Goal: Task Accomplishment & Management: Use online tool/utility

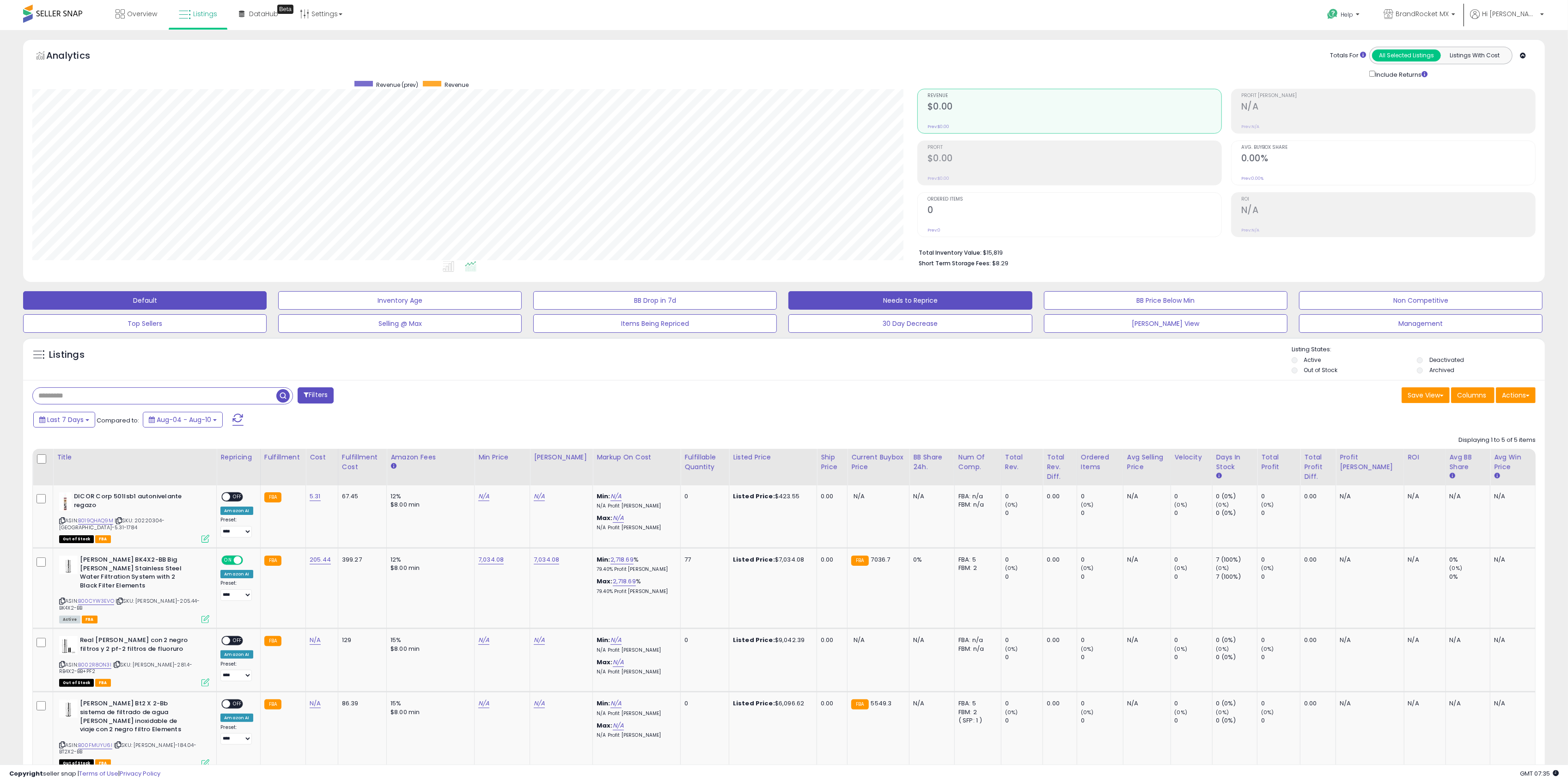
click at [522, 294] on button "Needs to Reprice" at bounding box center [400, 300] width 244 height 19
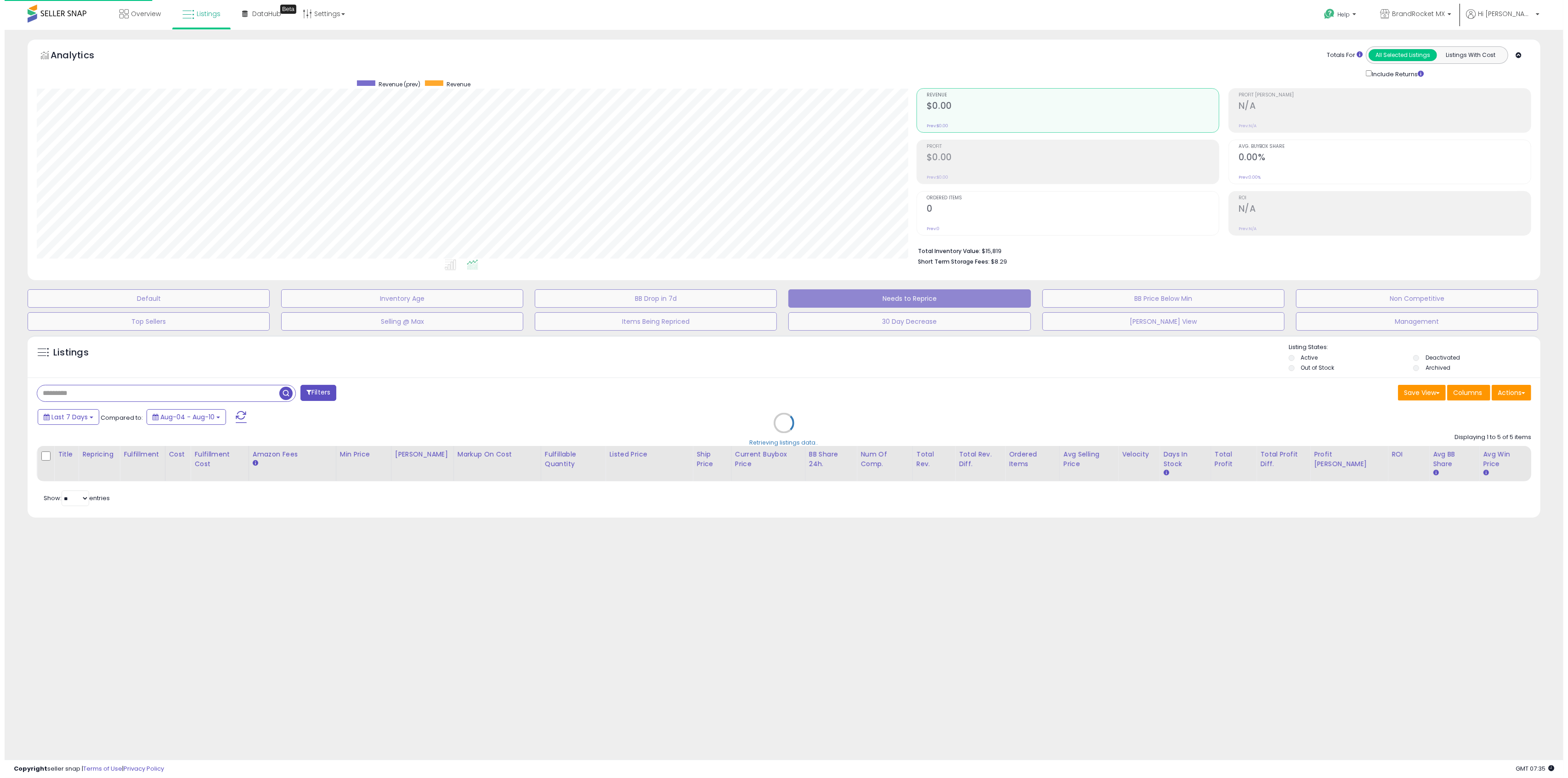
scroll to position [188, 885]
click at [1449, 17] on span "BrandRocket MX" at bounding box center [1423, 13] width 53 height 9
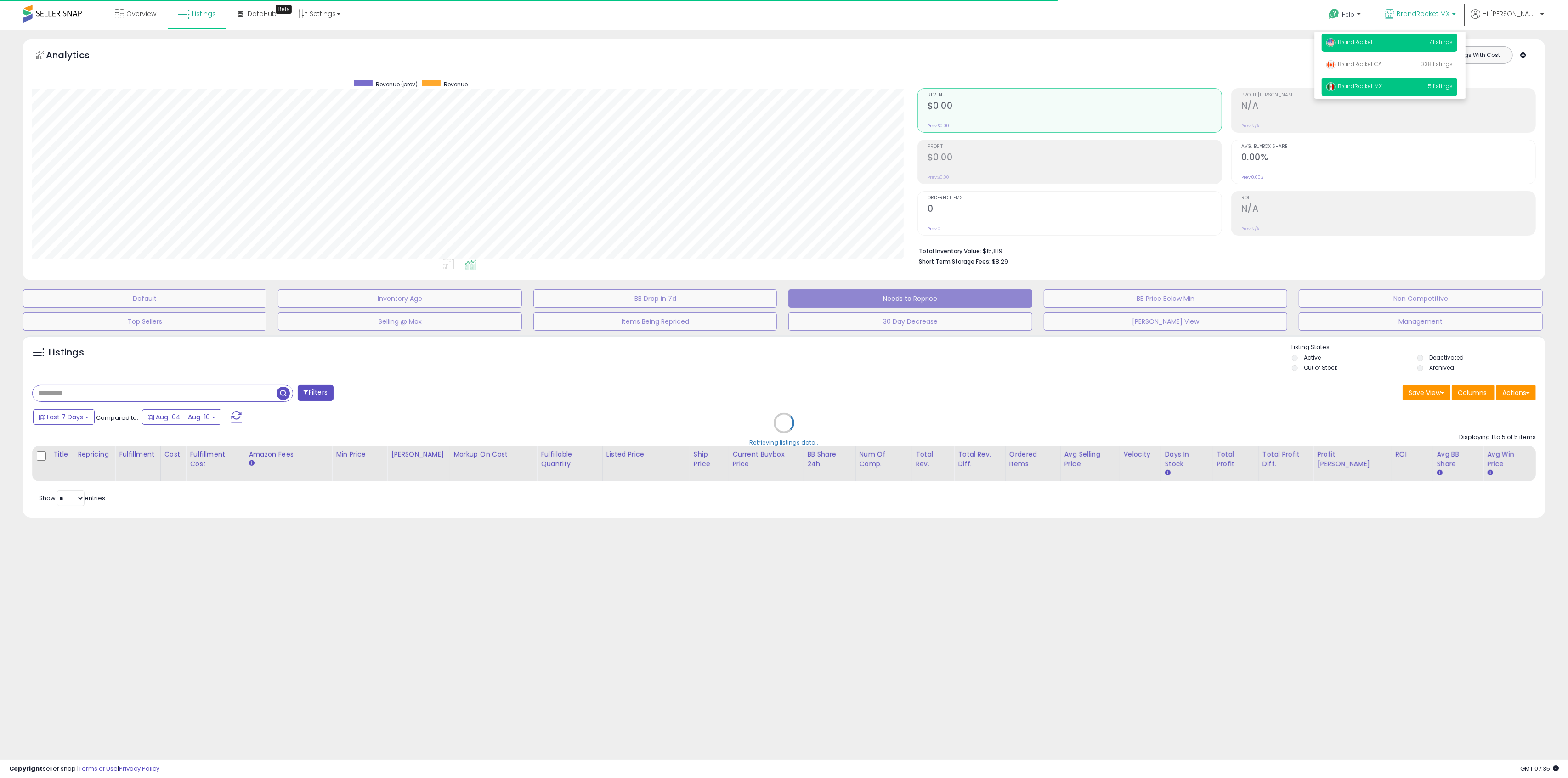
click at [1418, 44] on p "BrandRocket 17 listings" at bounding box center [1389, 43] width 135 height 19
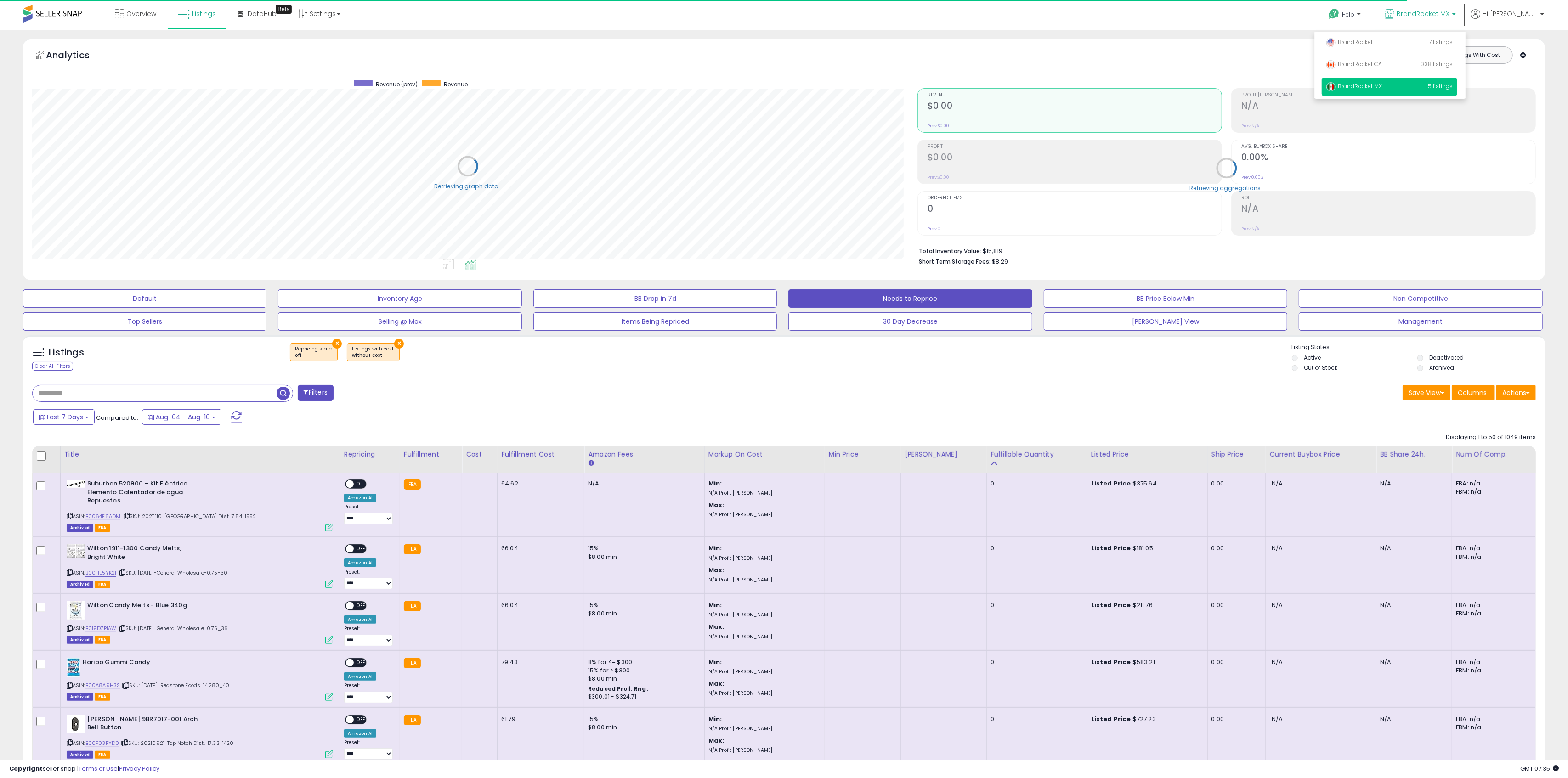
select select "**"
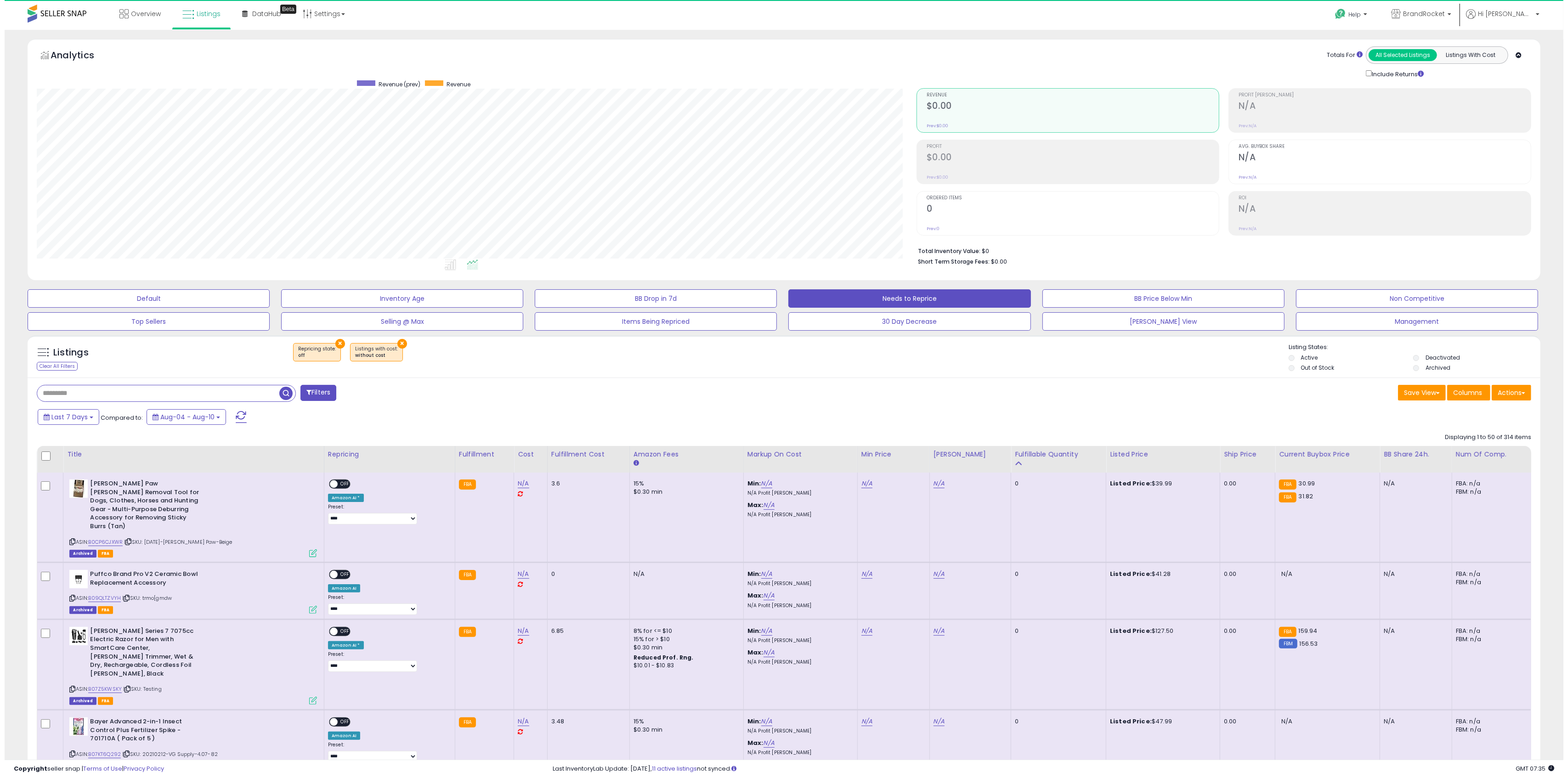
scroll to position [188, 880]
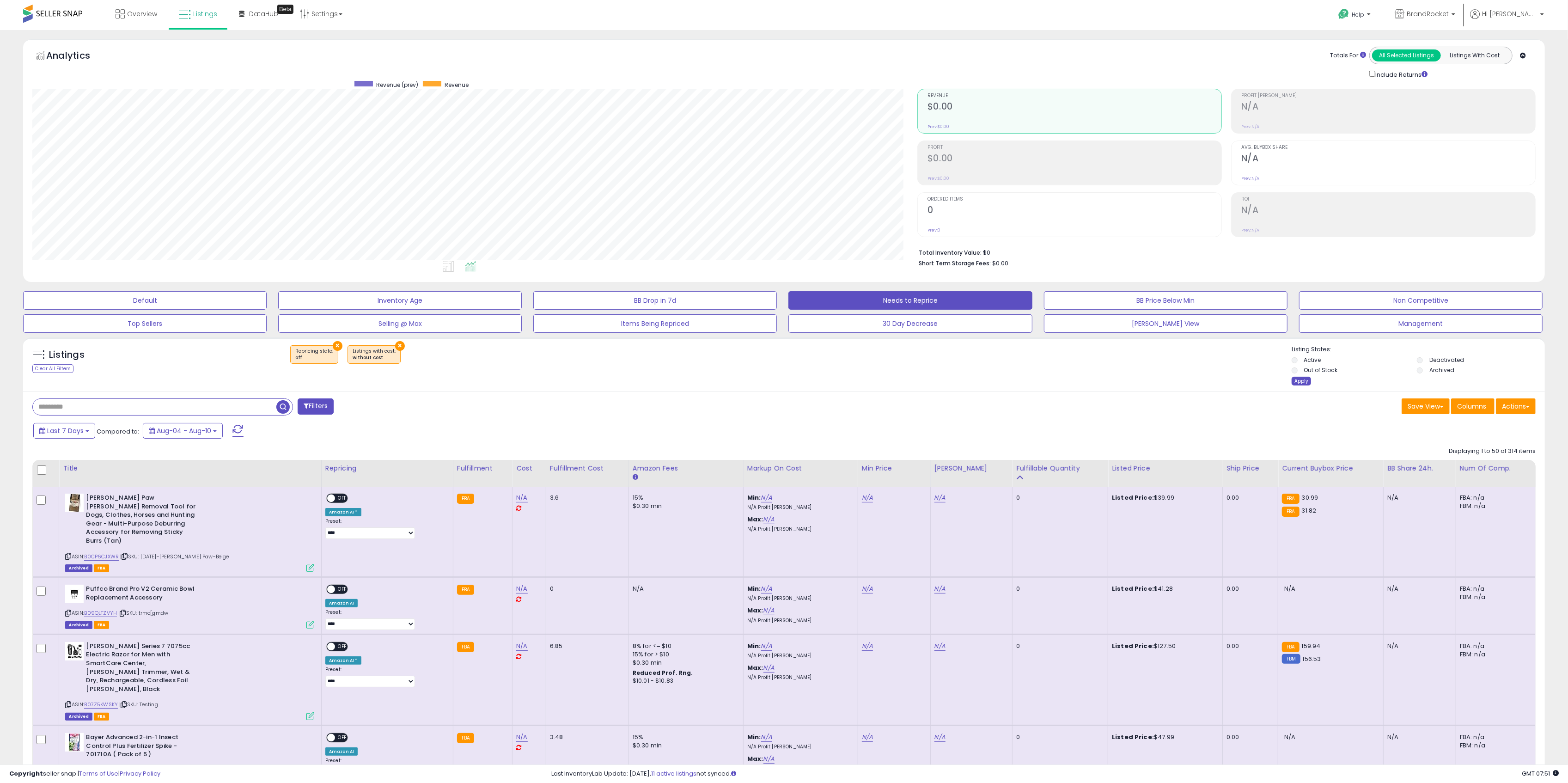
click at [1297, 381] on div "Apply" at bounding box center [1301, 381] width 20 height 9
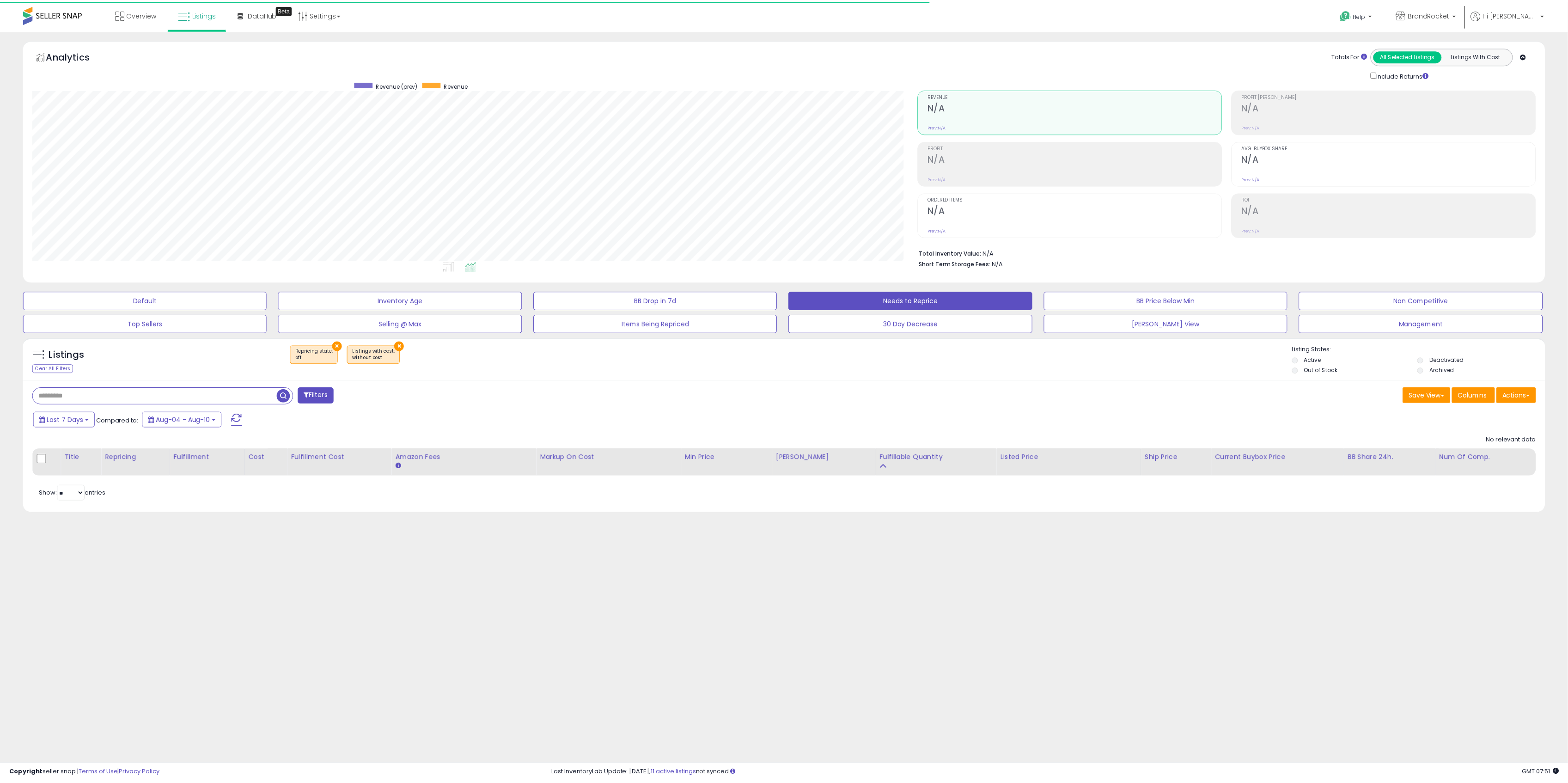
scroll to position [189, 890]
drag, startPoint x: 153, startPoint y: 298, endPoint x: 385, endPoint y: 2, distance: 376.1
click at [153, 296] on button "Default" at bounding box center [146, 300] width 245 height 19
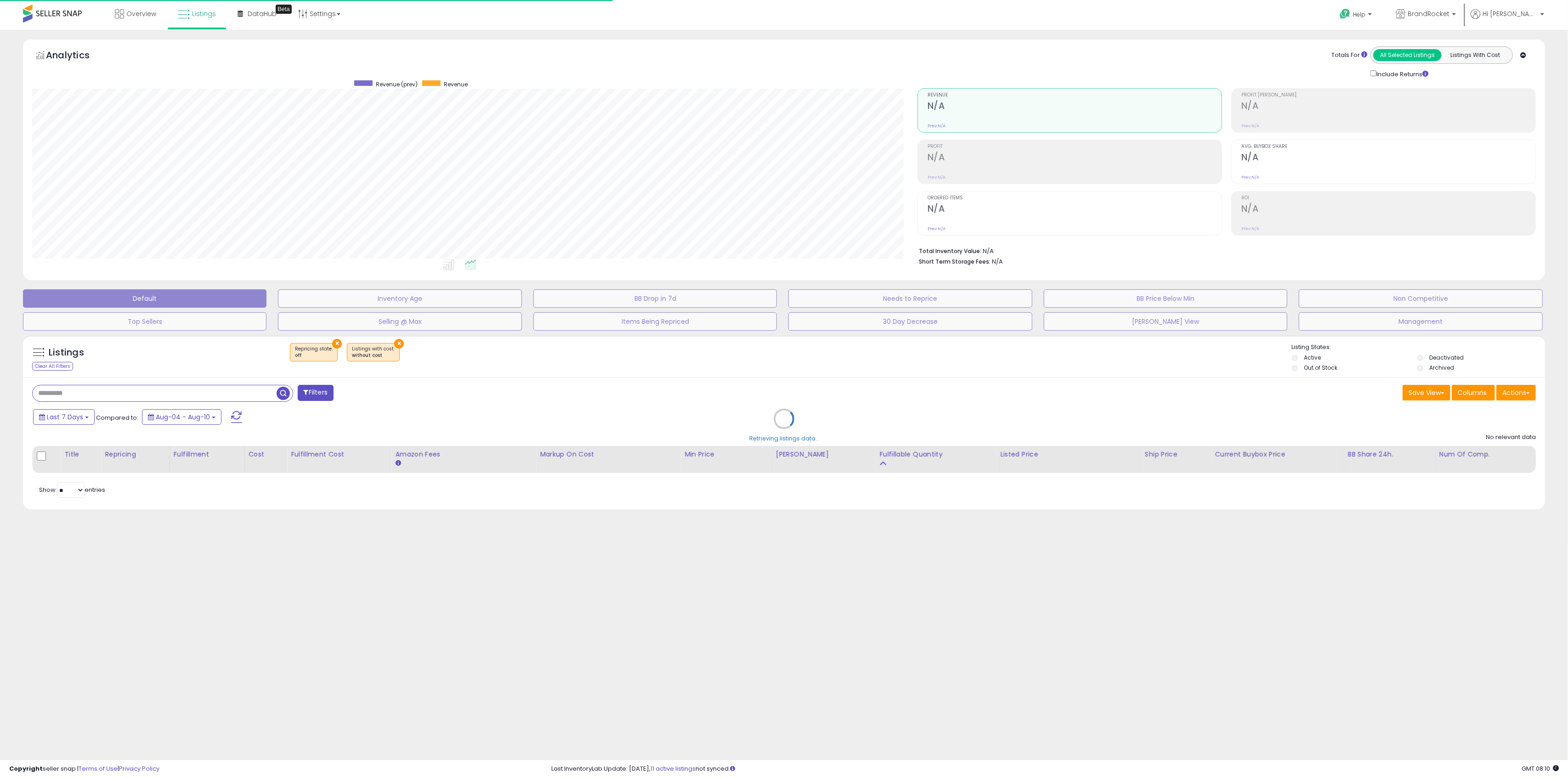
select select "**"
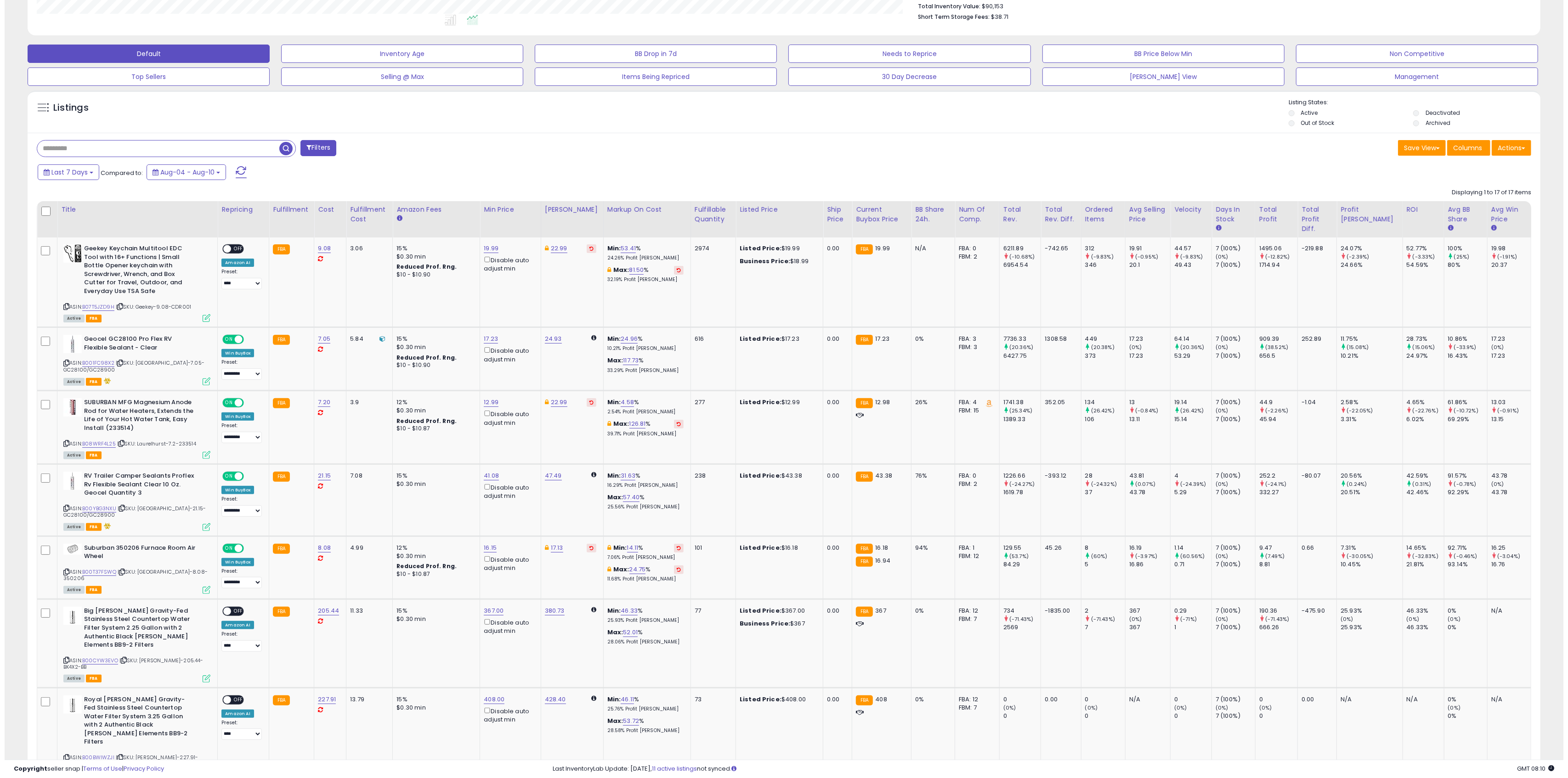
scroll to position [0, 0]
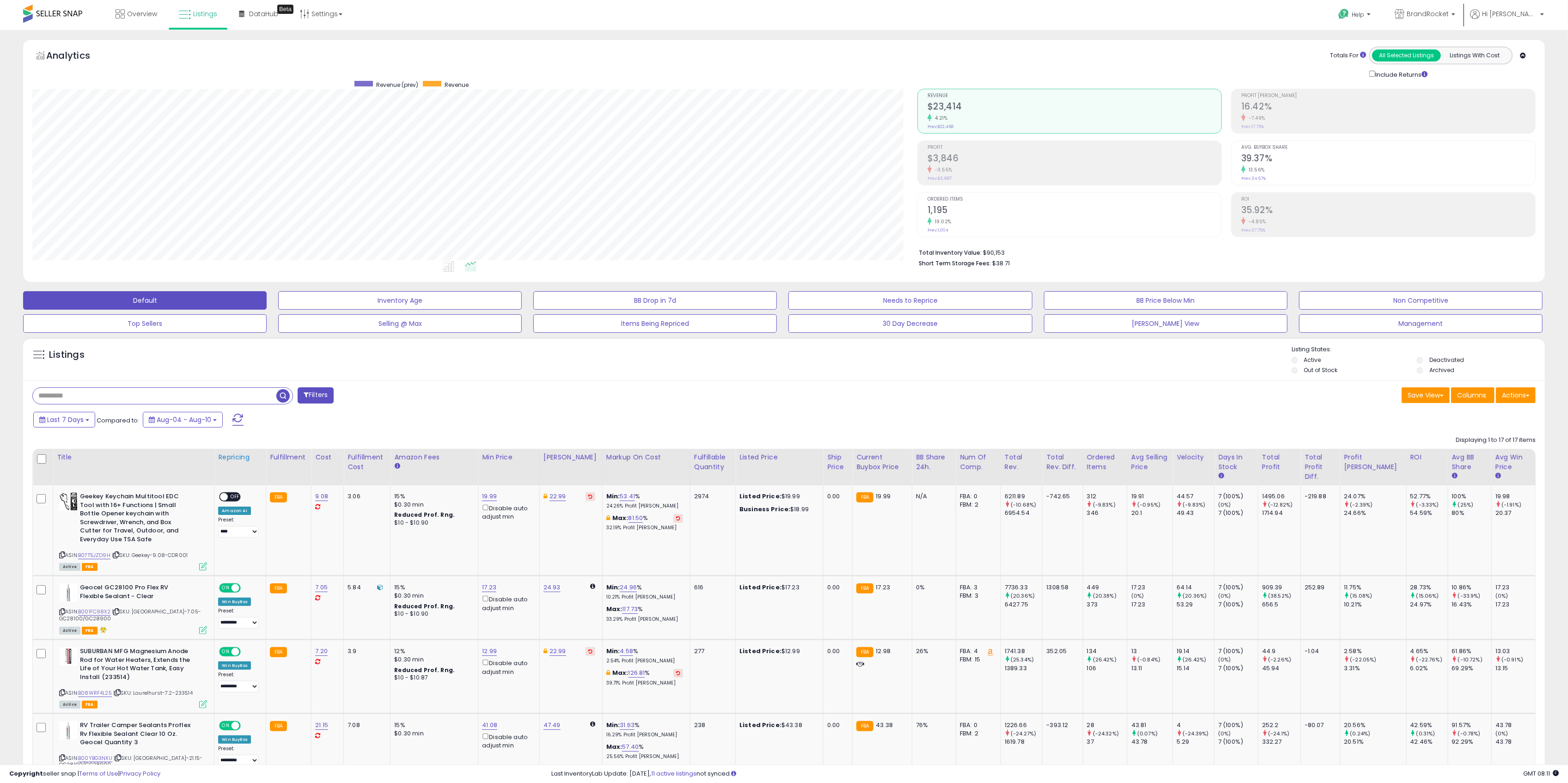
click at [247, 455] on div "Repricing" at bounding box center [240, 457] width 44 height 10
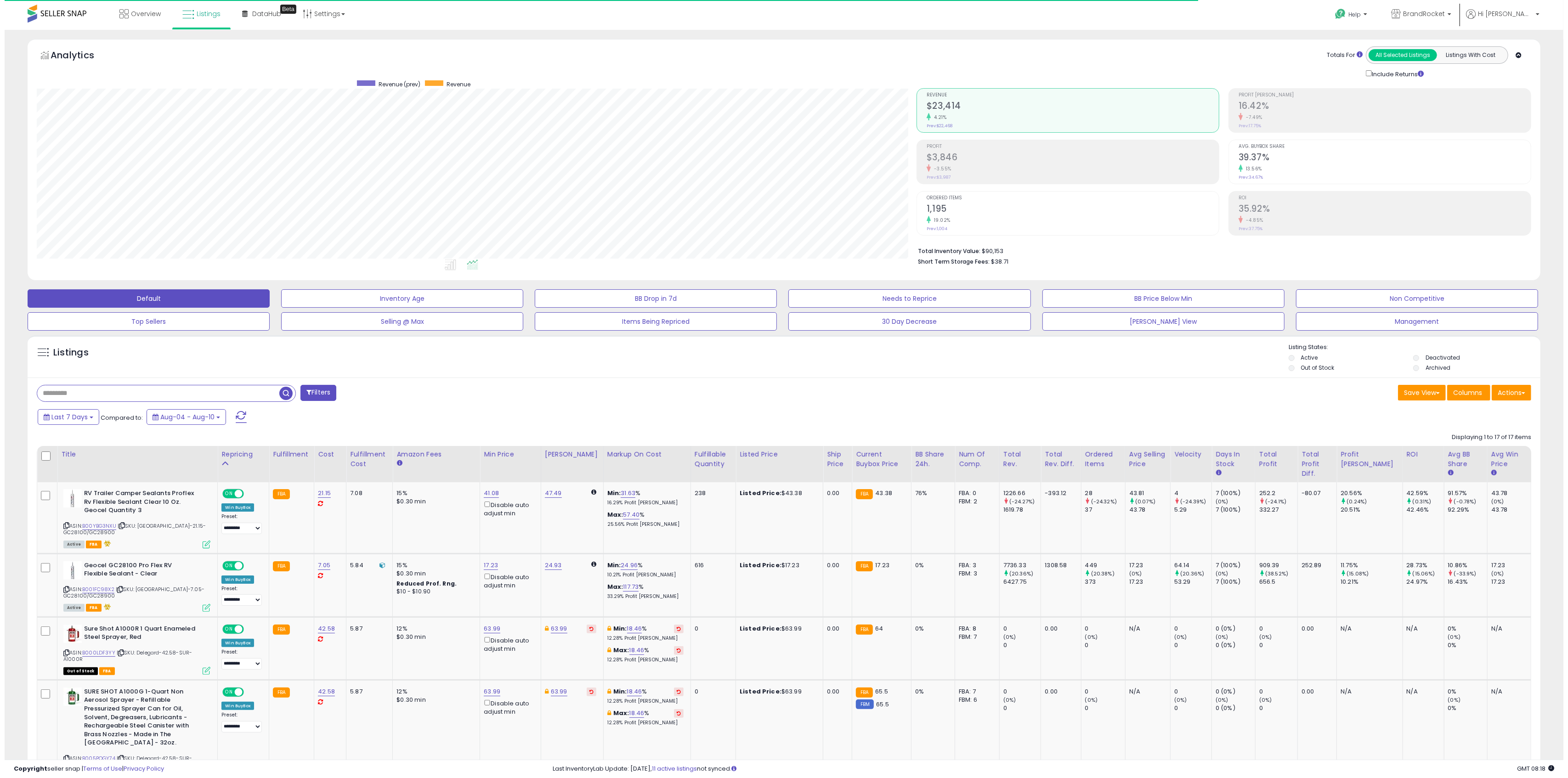
scroll to position [458967, 458507]
click at [1440, 17] on span "BrandRocket" at bounding box center [1419, 13] width 42 height 9
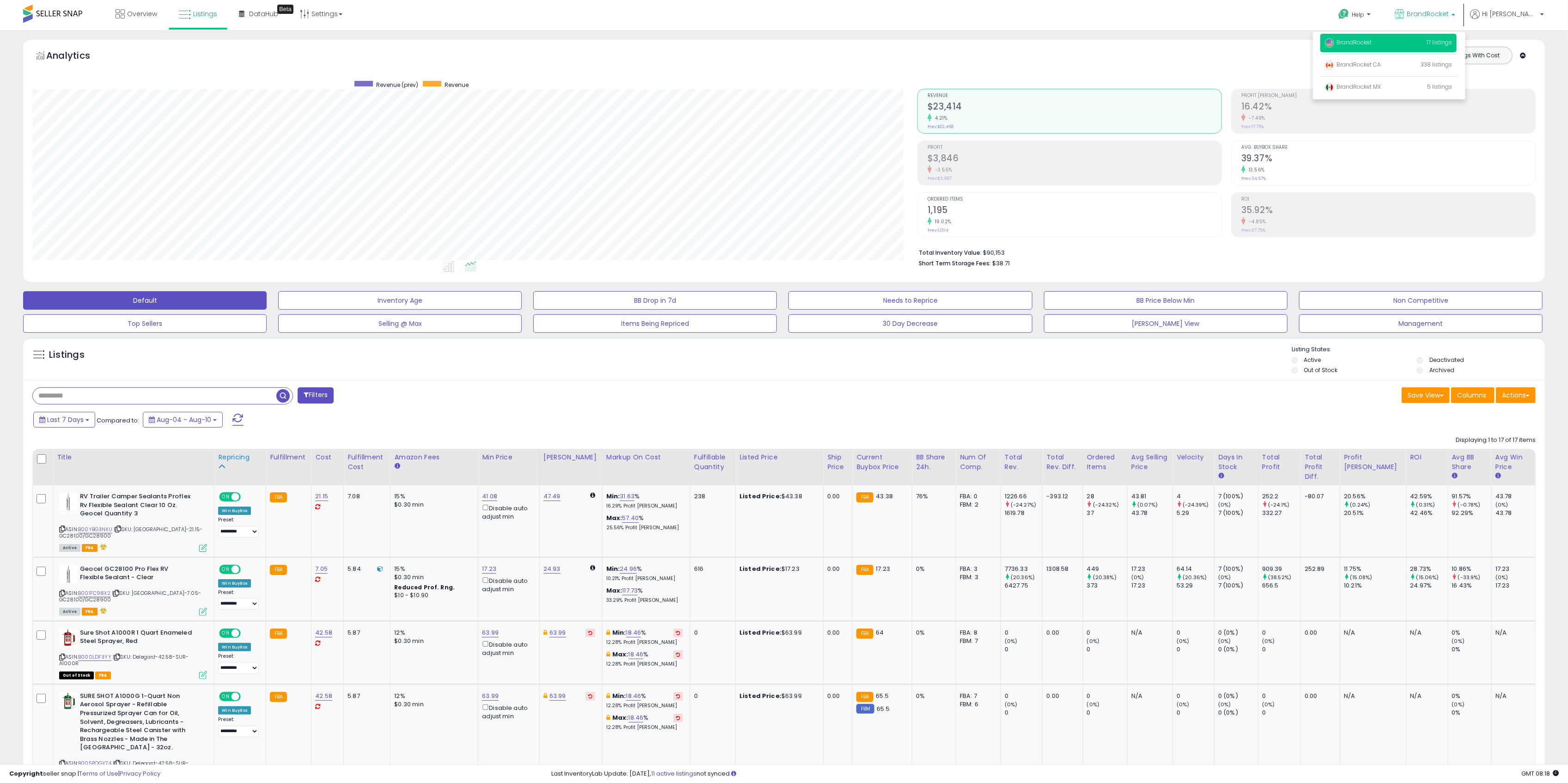
click at [225, 462] on div "Repricing" at bounding box center [240, 457] width 44 height 10
